Goal: Task Accomplishment & Management: Use online tool/utility

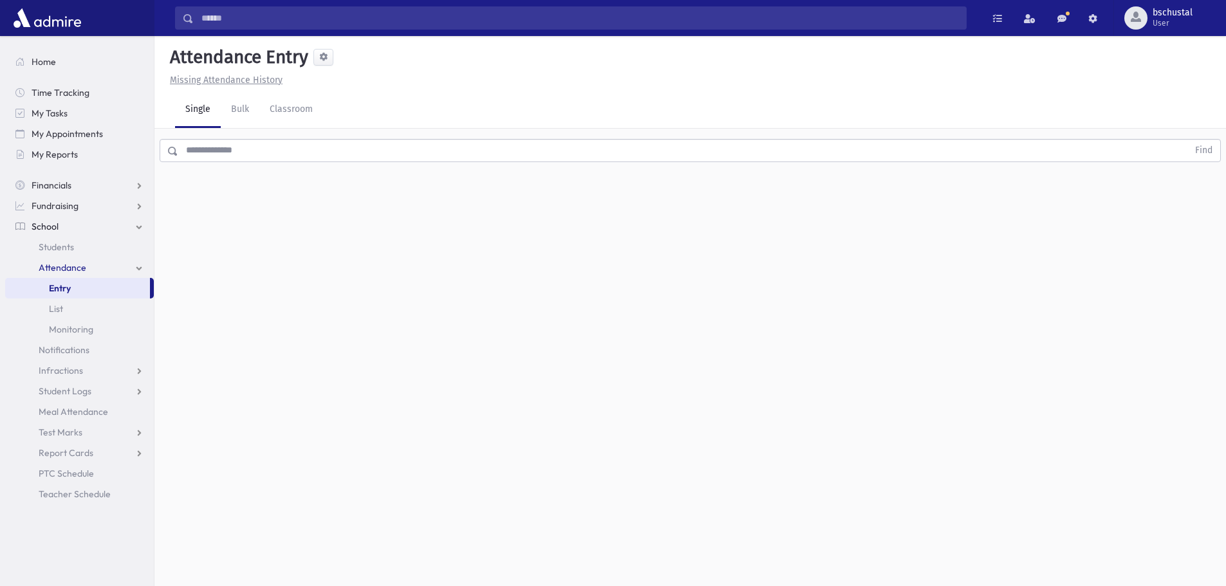
click at [333, 150] on input "text" at bounding box center [683, 150] width 1010 height 23
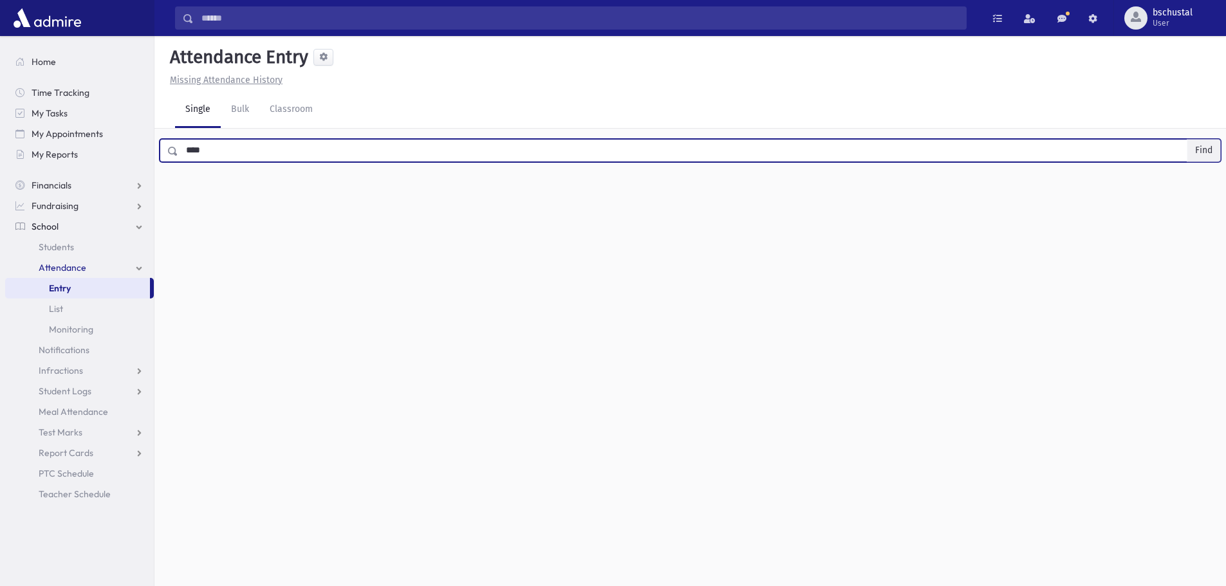
click at [1201, 153] on button "Find" at bounding box center [1204, 151] width 33 height 22
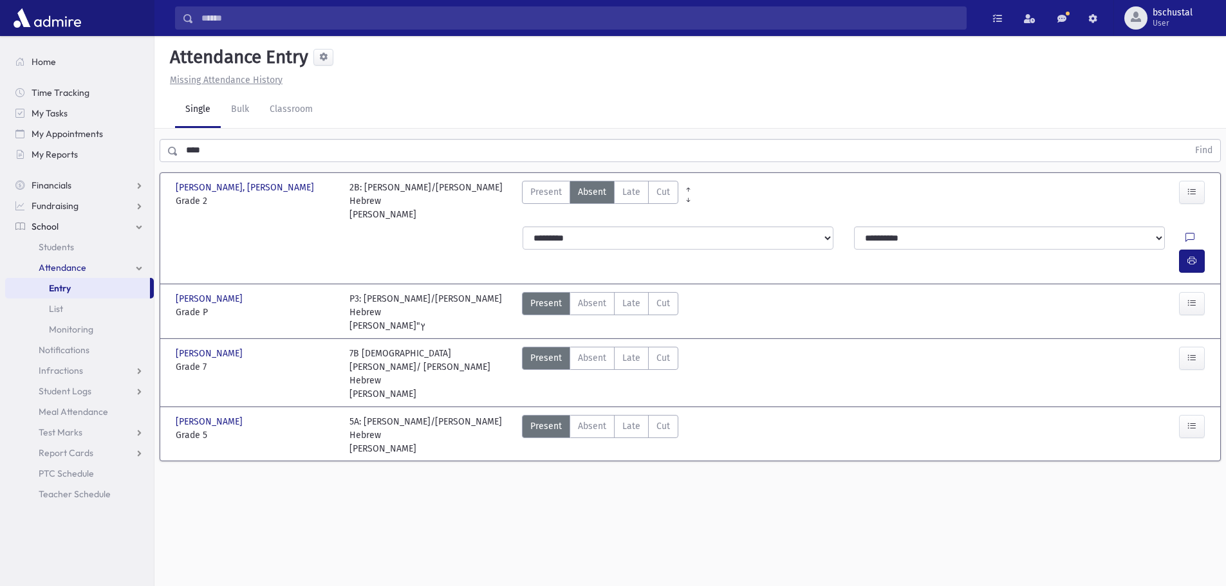
drag, startPoint x: 628, startPoint y: 351, endPoint x: 832, endPoint y: 366, distance: 204.6
click at [629, 420] on span "Late" at bounding box center [631, 427] width 18 height 14
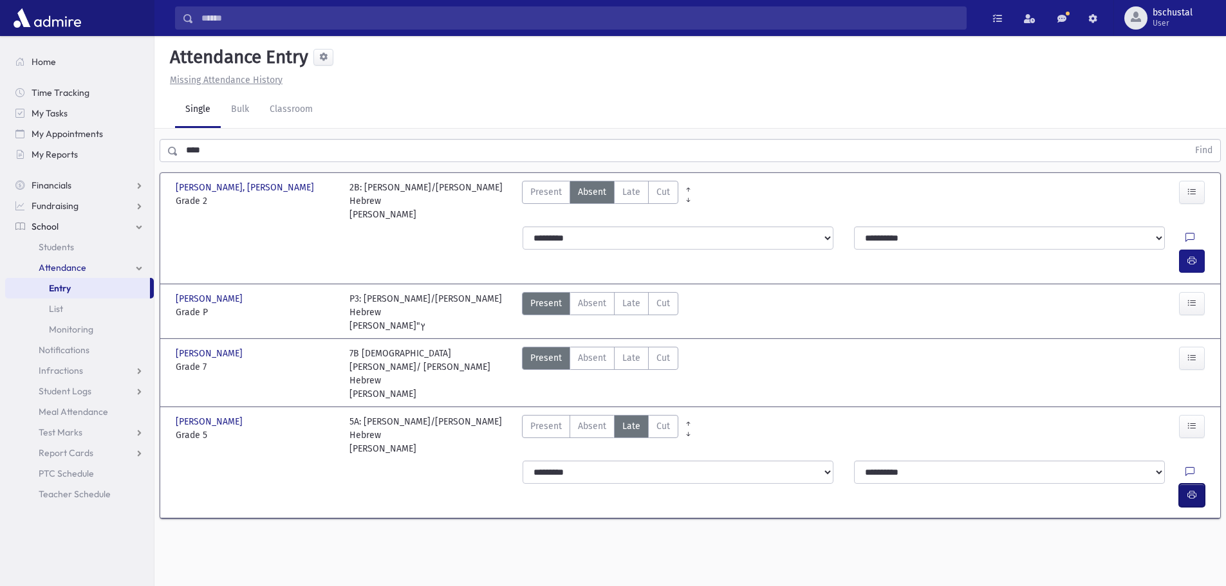
click at [1194, 490] on icon "button" at bounding box center [1192, 495] width 9 height 11
click at [631, 292] on label "Late Late" at bounding box center [631, 303] width 35 height 23
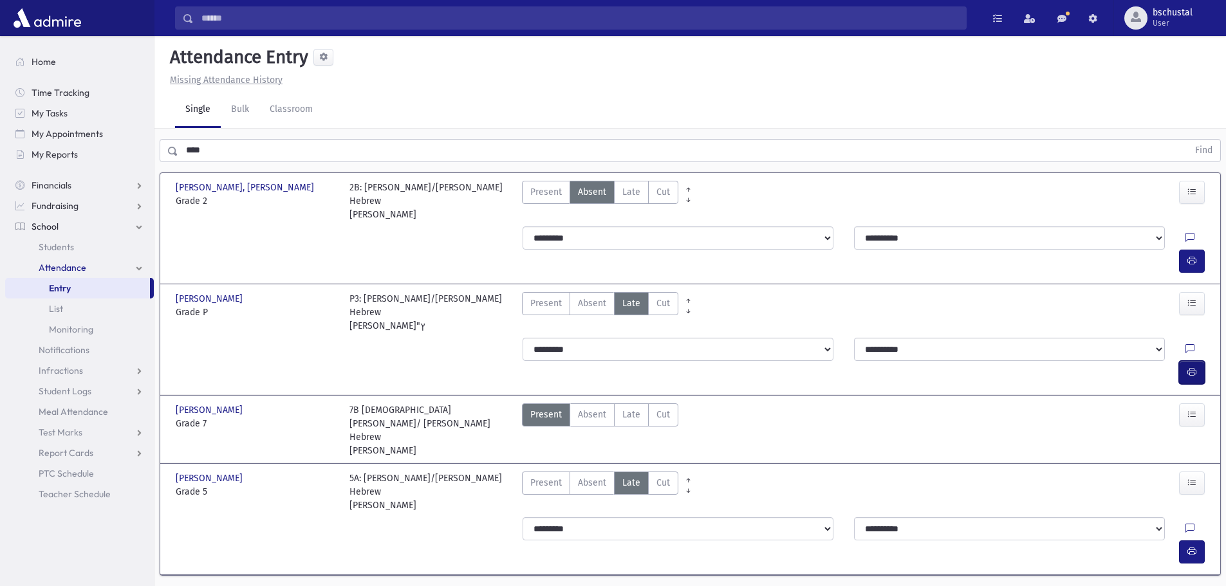
click at [1185, 361] on button "button" at bounding box center [1192, 372] width 26 height 23
click at [257, 150] on input "****" at bounding box center [683, 150] width 1010 height 23
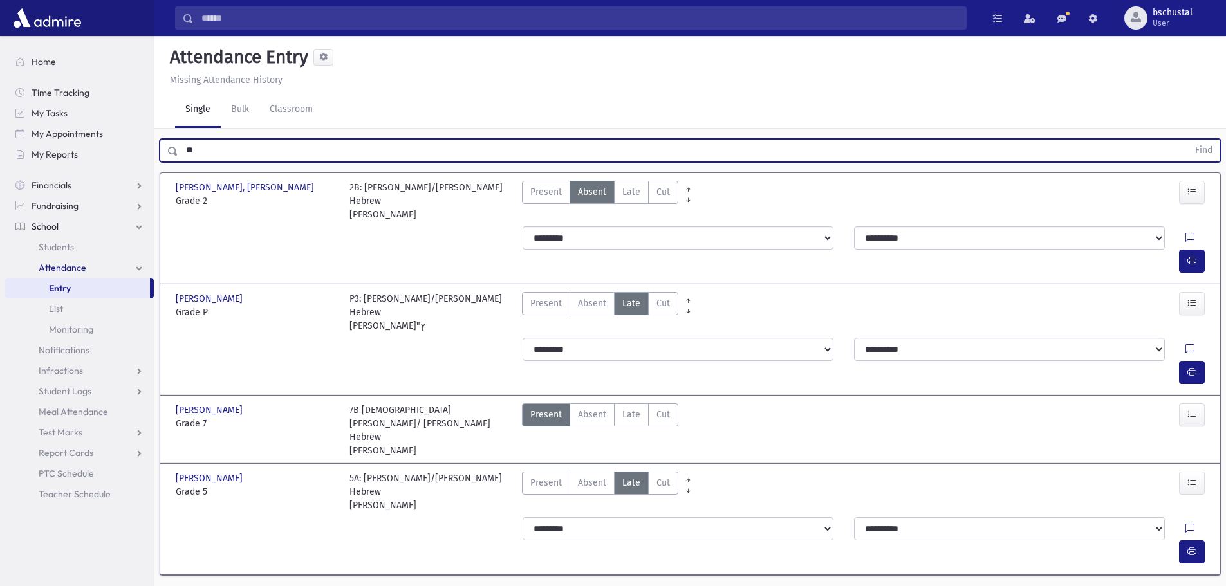
type input "*"
type input "*******"
click at [1195, 146] on button "Find" at bounding box center [1204, 151] width 33 height 22
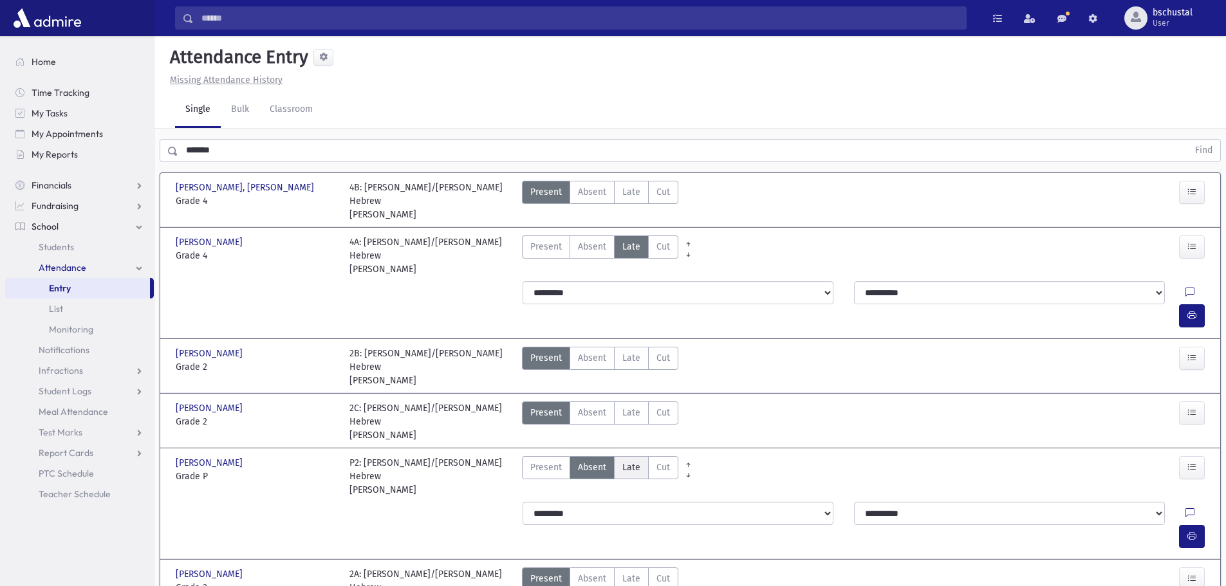
drag, startPoint x: 621, startPoint y: 404, endPoint x: 632, endPoint y: 411, distance: 13.0
click at [620, 456] on label "Late Late" at bounding box center [631, 467] width 35 height 23
click at [1186, 525] on button "button" at bounding box center [1192, 536] width 26 height 23
